Goal: Transaction & Acquisition: Purchase product/service

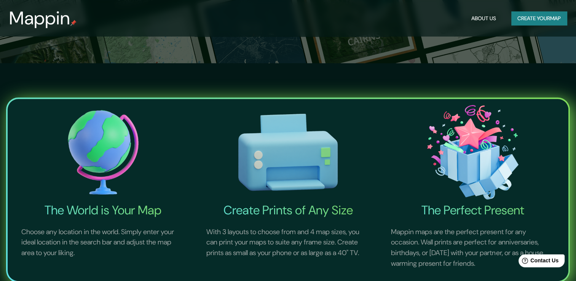
scroll to position [228, 0]
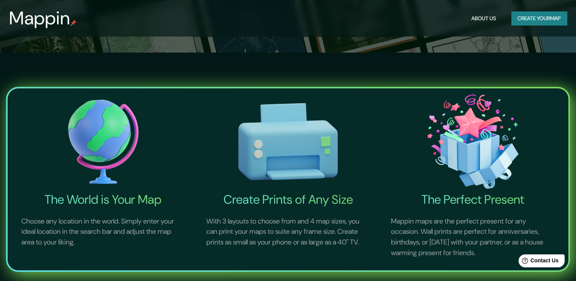
click at [100, 153] on img at bounding box center [103, 141] width 182 height 100
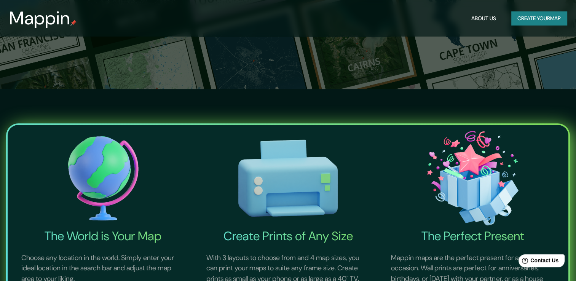
scroll to position [190, 0]
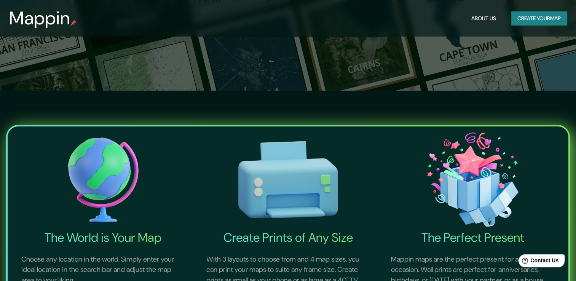
click at [120, 165] on img at bounding box center [103, 179] width 182 height 100
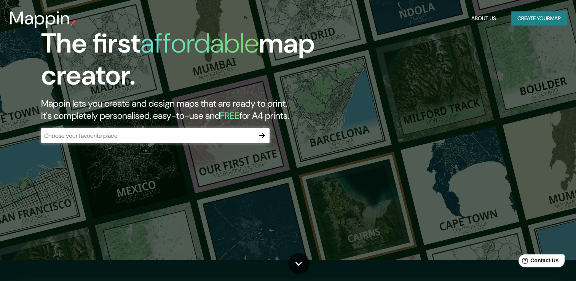
scroll to position [0, 0]
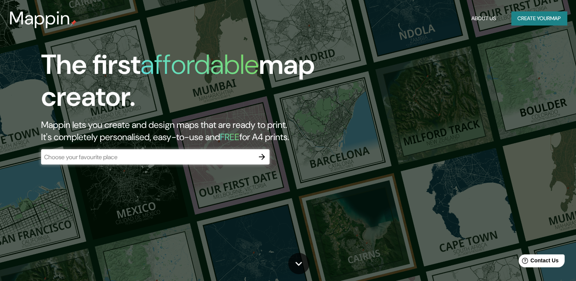
click at [218, 161] on div "​" at bounding box center [155, 156] width 228 height 15
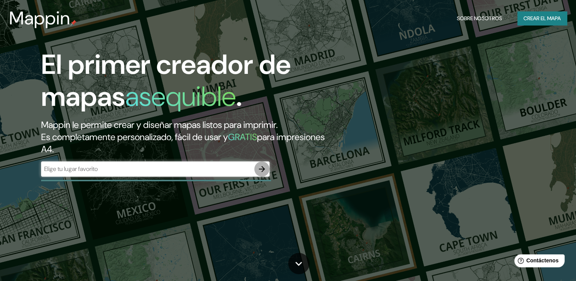
click at [260, 165] on icon "button" at bounding box center [261, 168] width 9 height 9
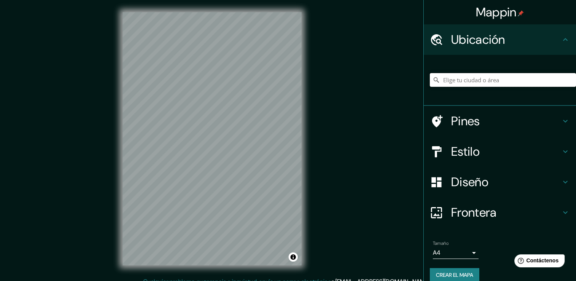
click at [466, 82] on input "Elige tu ciudad o área" at bounding box center [503, 80] width 146 height 14
type input "Querétaro, [GEOGRAPHIC_DATA], [GEOGRAPHIC_DATA]"
click at [461, 123] on h4 "Pines" at bounding box center [506, 120] width 110 height 15
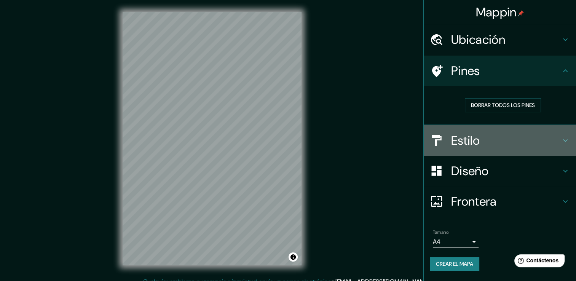
click at [475, 139] on h4 "Estilo" at bounding box center [506, 140] width 110 height 15
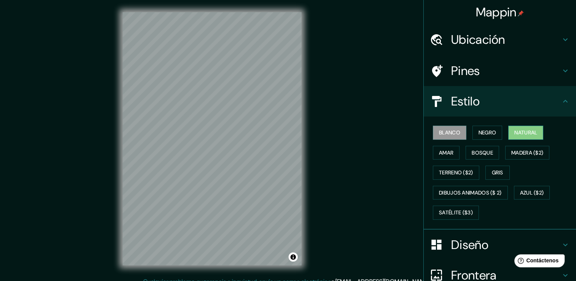
click at [519, 132] on font "Natural" at bounding box center [525, 133] width 23 height 10
click at [449, 173] on font "Terreno ($2)" at bounding box center [456, 173] width 34 height 10
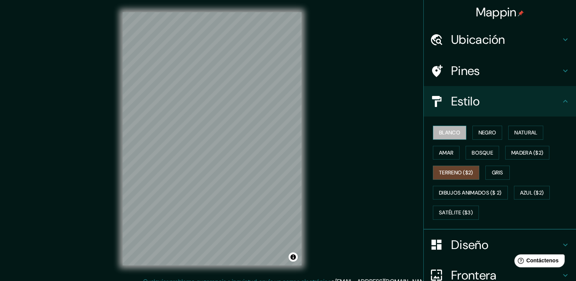
click at [439, 135] on font "Blanco" at bounding box center [449, 133] width 21 height 10
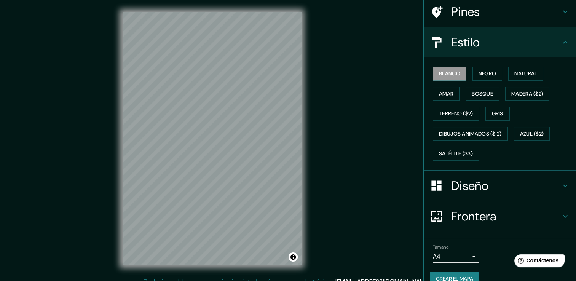
scroll to position [71, 0]
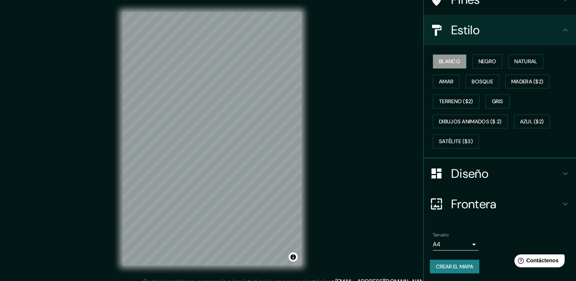
click at [468, 172] on h4 "Diseño" at bounding box center [506, 173] width 110 height 15
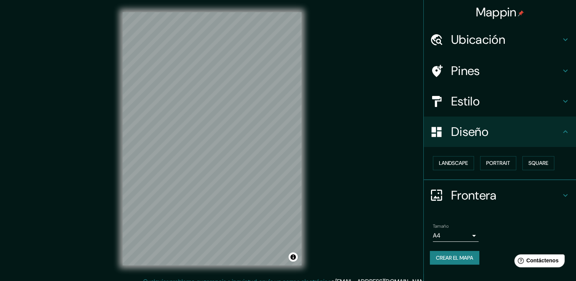
scroll to position [0, 0]
click at [496, 165] on font "Retrato" at bounding box center [487, 163] width 22 height 10
click at [470, 195] on h4 "Frontera" at bounding box center [506, 195] width 110 height 15
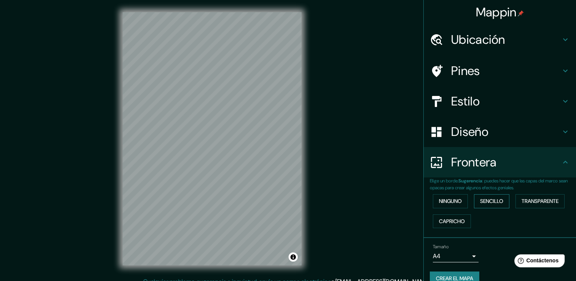
click at [494, 204] on font "Sencillo" at bounding box center [491, 201] width 23 height 10
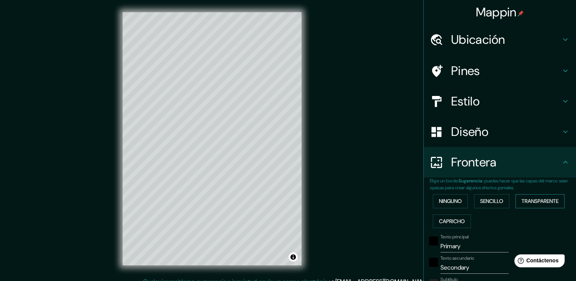
click at [526, 202] on font "Transparente" at bounding box center [539, 201] width 37 height 10
click at [451, 218] on font "Capricho" at bounding box center [452, 221] width 26 height 10
click at [526, 204] on font "Transparente" at bounding box center [539, 201] width 37 height 10
click at [455, 246] on input "Primary" at bounding box center [474, 246] width 68 height 12
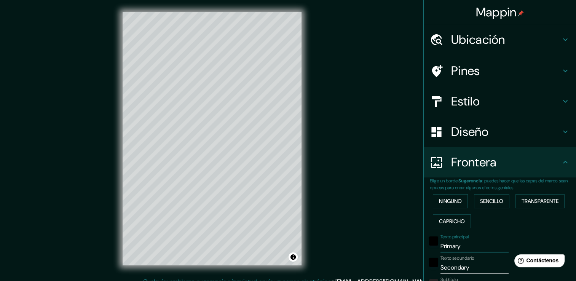
click at [455, 246] on input "Primary" at bounding box center [474, 246] width 68 height 12
click at [494, 199] on font "Sencillo" at bounding box center [491, 201] width 23 height 10
click at [533, 204] on font "Transparente" at bounding box center [539, 201] width 37 height 10
click at [453, 221] on font "Capricho" at bounding box center [452, 221] width 26 height 10
click at [528, 202] on font "Transparente" at bounding box center [539, 201] width 37 height 10
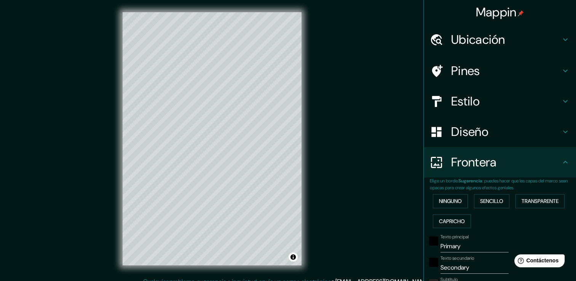
click at [491, 41] on h4 "Ubicación" at bounding box center [506, 39] width 110 height 15
type input "226"
type input "38"
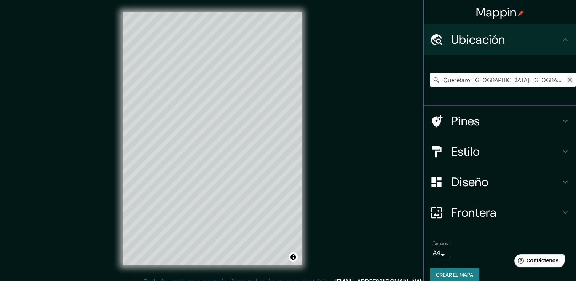
click at [567, 79] on icon "Claro" at bounding box center [569, 80] width 5 height 5
click at [450, 81] on input "Elige tu ciudad o área" at bounding box center [503, 80] width 146 height 14
paste input "[GEOGRAPHIC_DATA]"
type input "[STREET_ADDRESS]"
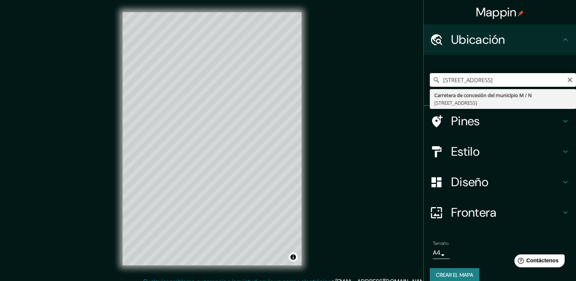
click at [458, 81] on input "[STREET_ADDRESS]" at bounding box center [503, 80] width 146 height 14
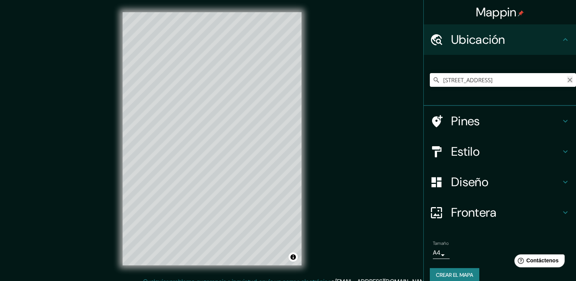
click at [566, 80] on icon "Claro" at bounding box center [569, 80] width 6 height 6
click at [482, 79] on input "Elige tu ciudad o área" at bounding box center [503, 80] width 146 height 14
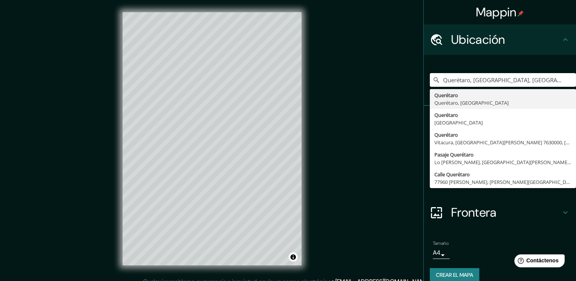
type input "Querétaro, [GEOGRAPHIC_DATA], [GEOGRAPHIC_DATA]"
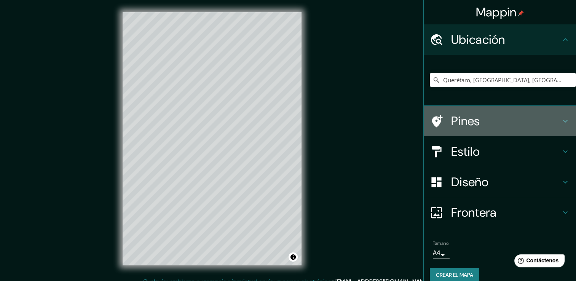
click at [463, 125] on h4 "Pines" at bounding box center [506, 120] width 110 height 15
type input "226"
type input "38"
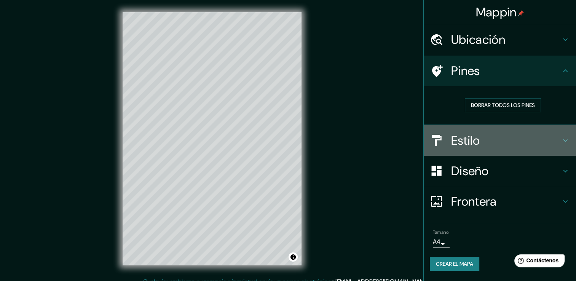
click at [504, 138] on h4 "Estilo" at bounding box center [506, 140] width 110 height 15
type input "226"
type input "38"
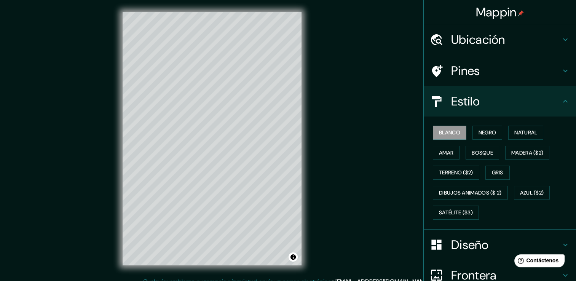
click at [498, 69] on h4 "Pines" at bounding box center [506, 70] width 110 height 15
type input "226"
type input "38"
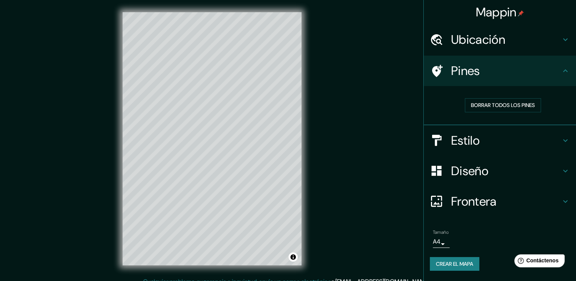
click at [464, 72] on h4 "Pines" at bounding box center [506, 70] width 110 height 15
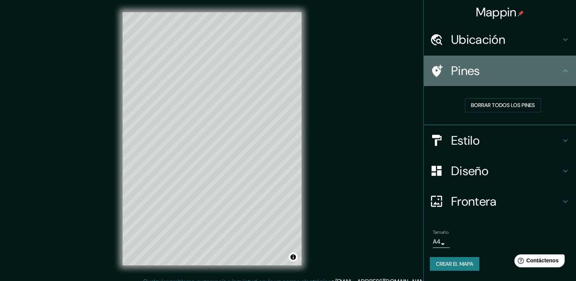
click at [437, 72] on icon at bounding box center [437, 71] width 11 height 12
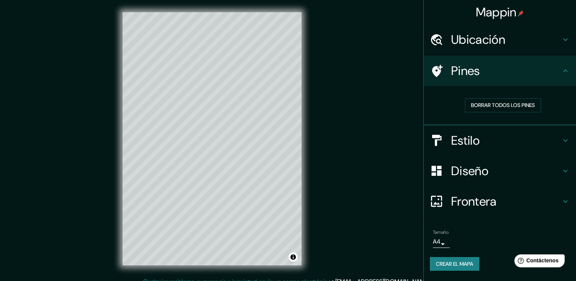
click at [568, 70] on icon at bounding box center [564, 70] width 9 height 9
drag, startPoint x: 240, startPoint y: 122, endPoint x: 239, endPoint y: 108, distance: 13.4
click at [239, 108] on div at bounding box center [237, 108] width 6 height 6
click at [497, 104] on font "Borrar todos los pines" at bounding box center [503, 105] width 64 height 10
click at [450, 70] on div at bounding box center [440, 70] width 21 height 13
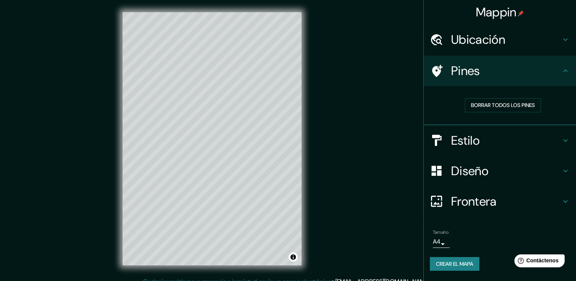
click at [443, 70] on div at bounding box center [440, 70] width 21 height 13
click at [435, 69] on icon at bounding box center [436, 70] width 13 height 13
